Goal: Task Accomplishment & Management: Complete application form

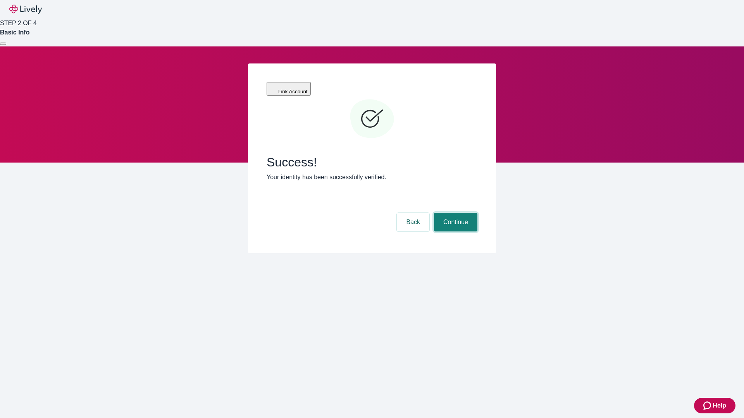
click at [454, 213] on button "Continue" at bounding box center [455, 222] width 43 height 19
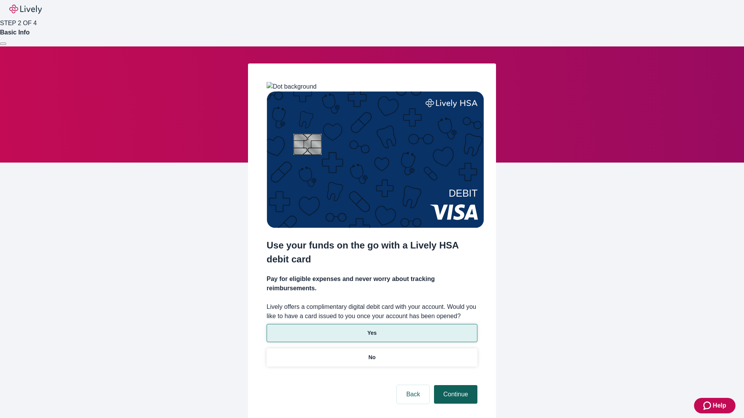
click at [371, 354] on p "No" at bounding box center [371, 358] width 7 height 8
click at [454, 385] on button "Continue" at bounding box center [455, 394] width 43 height 19
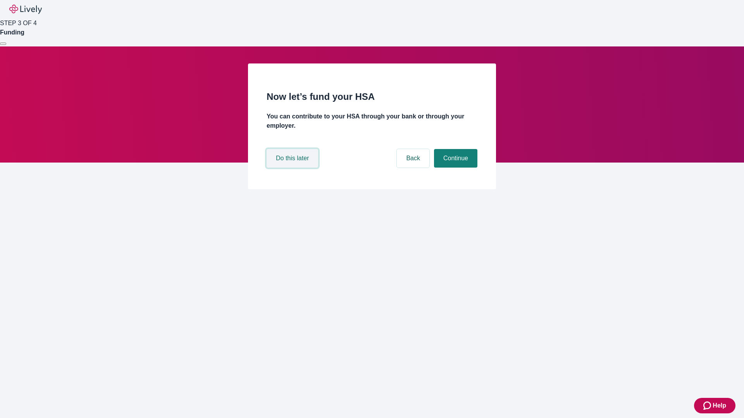
click at [293, 168] on button "Do this later" at bounding box center [292, 158] width 52 height 19
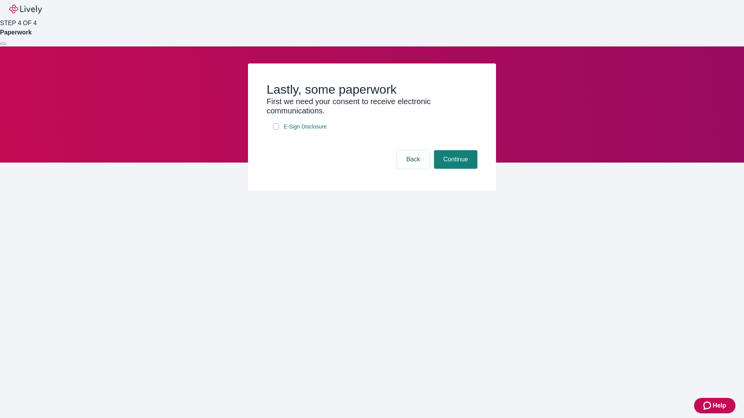
click at [276, 130] on input "E-Sign Disclosure" at bounding box center [276, 127] width 6 height 6
checkbox input "true"
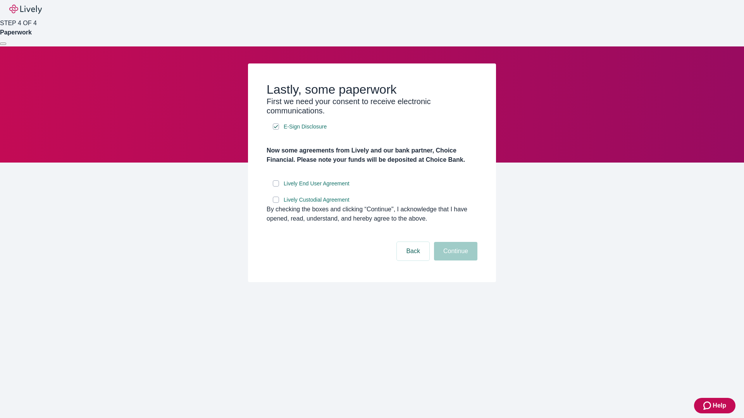
click at [276, 187] on input "Lively End User Agreement" at bounding box center [276, 183] width 6 height 6
checkbox input "true"
click at [276, 203] on input "Lively Custodial Agreement" at bounding box center [276, 200] width 6 height 6
checkbox input "true"
click at [454, 261] on button "Continue" at bounding box center [455, 251] width 43 height 19
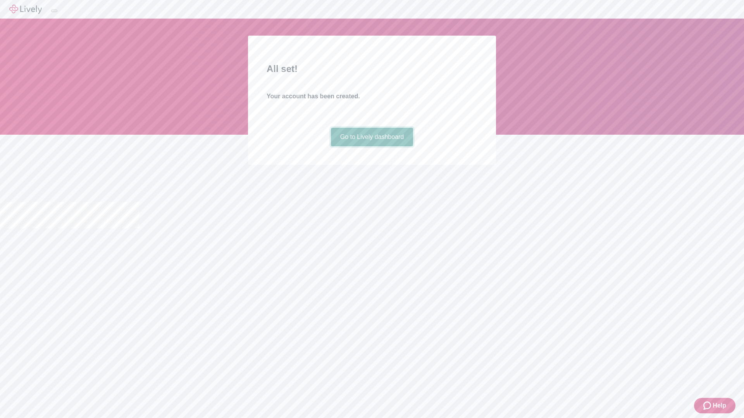
click at [371, 146] on link "Go to Lively dashboard" at bounding box center [372, 137] width 82 height 19
